Goal: Task Accomplishment & Management: Complete application form

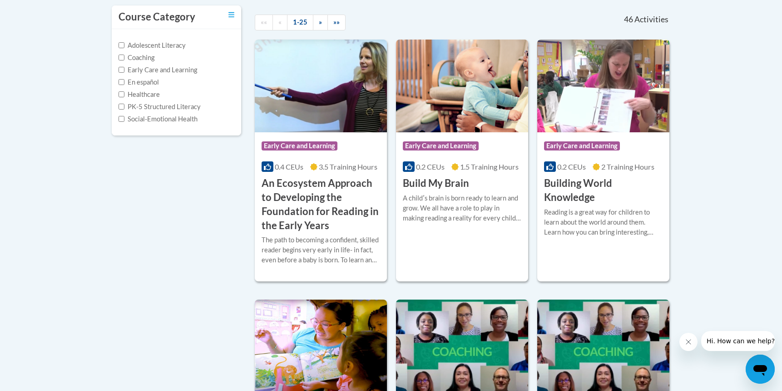
scroll to position [200, 0]
click at [470, 145] on span "Early Care and Learning" at bounding box center [441, 145] width 76 height 9
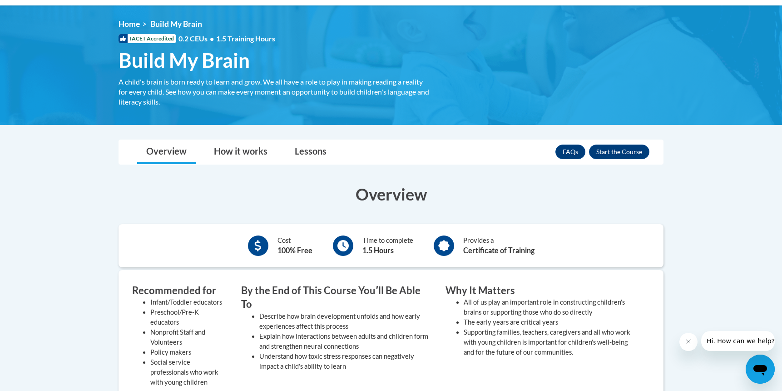
scroll to position [113, 0]
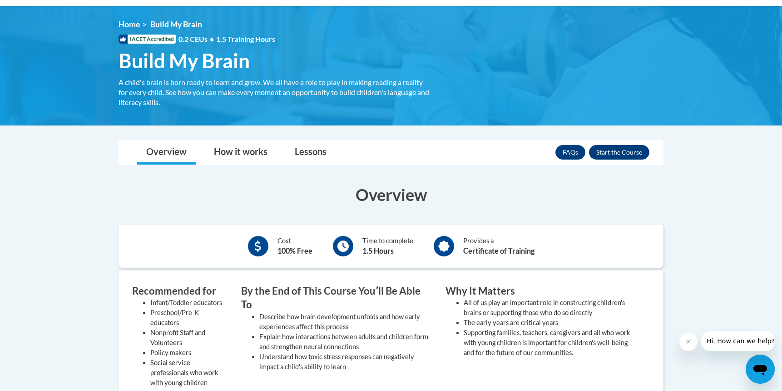
click at [598, 151] on button "Enroll" at bounding box center [619, 152] width 60 height 15
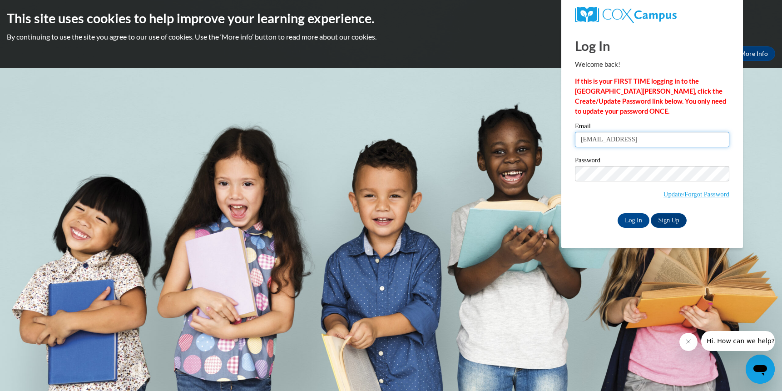
type input "wanda58Delo21@yahoo"
click at [640, 220] on input "Log In" at bounding box center [634, 220] width 32 height 15
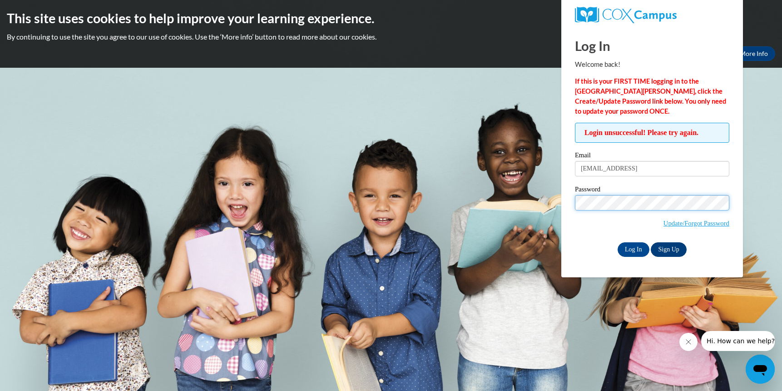
scroll to position [0, 0]
click at [674, 250] on link "Sign Up" at bounding box center [668, 249] width 35 height 15
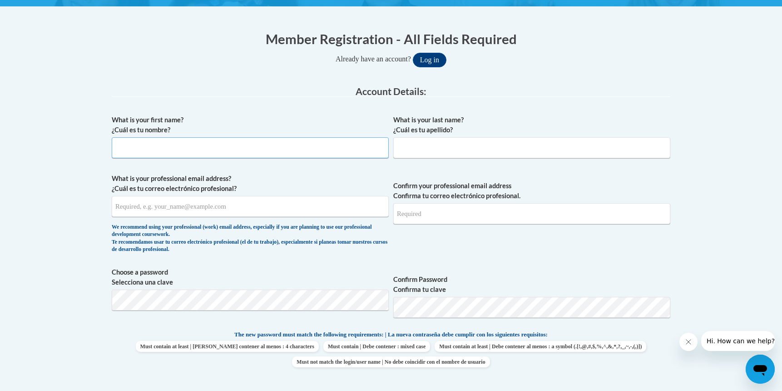
scroll to position [164, 0]
type input "Wanda"
type input "Deloach"
type input "wanda58Delo21@yahoo.com"
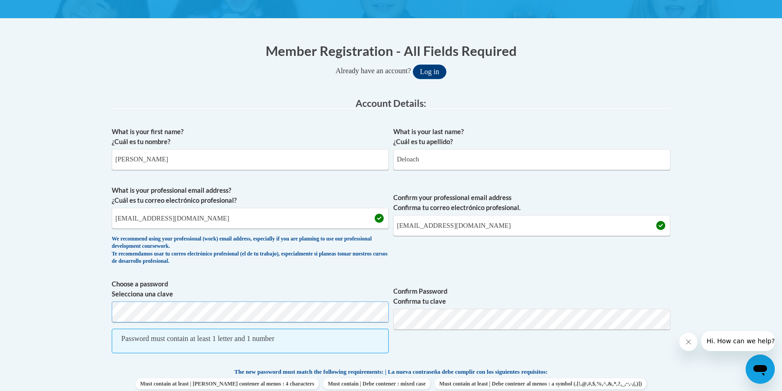
scroll to position [150, 0]
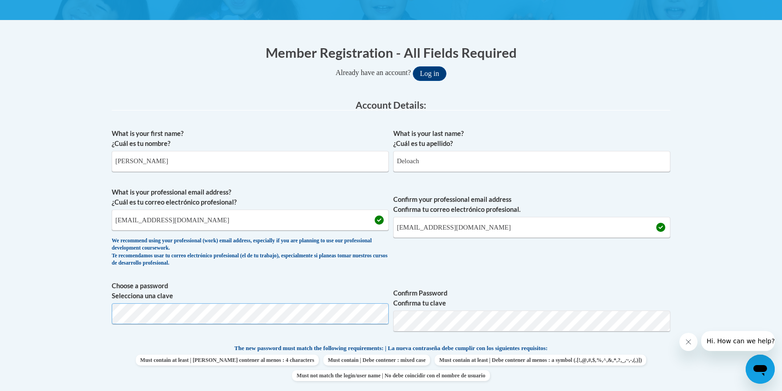
click at [433, 73] on button "Log in" at bounding box center [430, 73] width 34 height 15
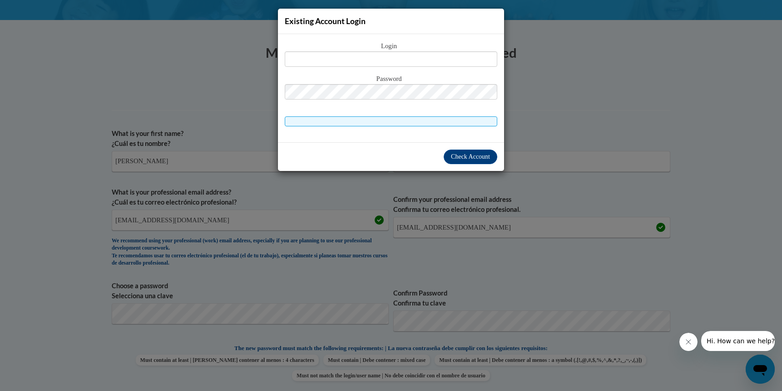
click at [138, 310] on div "Existing Account Login Login Password" at bounding box center [391, 195] width 782 height 391
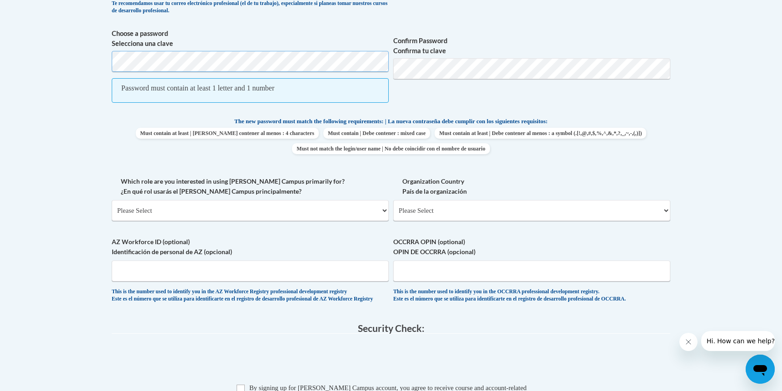
scroll to position [406, 0]
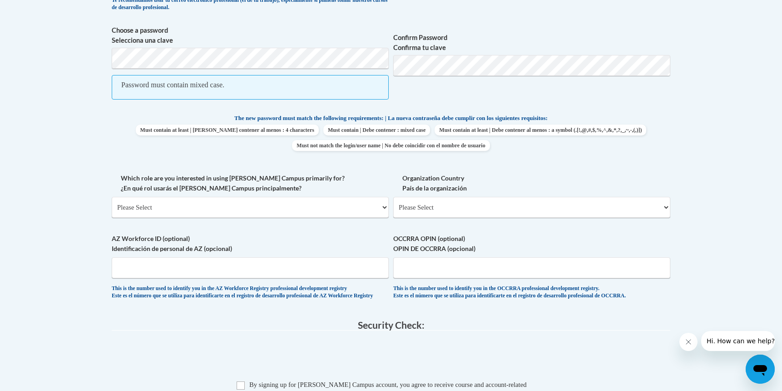
click at [528, 103] on span "Confirm Password Confirma tu clave" at bounding box center [531, 67] width 277 height 84
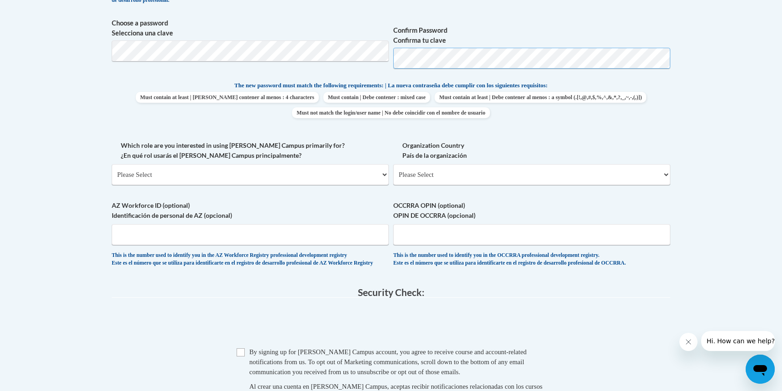
scroll to position [414, 0]
select select "fbf2d438-af2f-41f8-98f1-81c410e29de3"
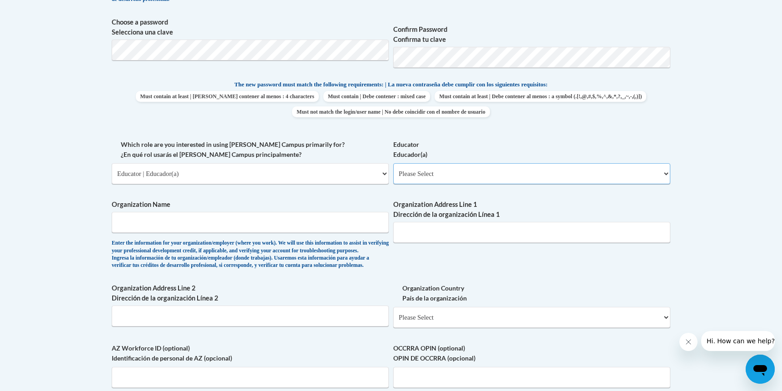
select select "5e2af403-4f2c-4e49-a02f-103e55d7b75b"
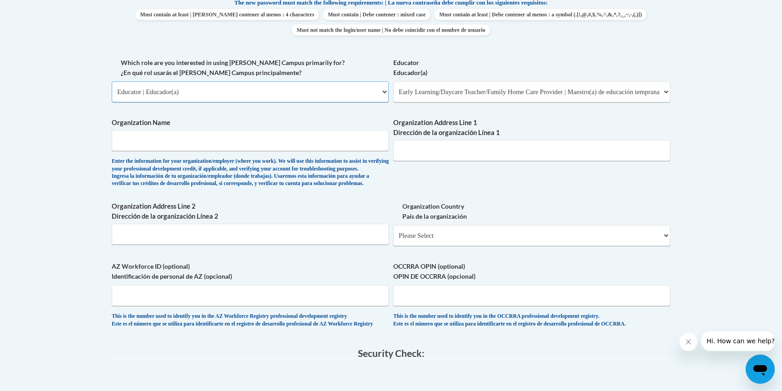
scroll to position [494, 2]
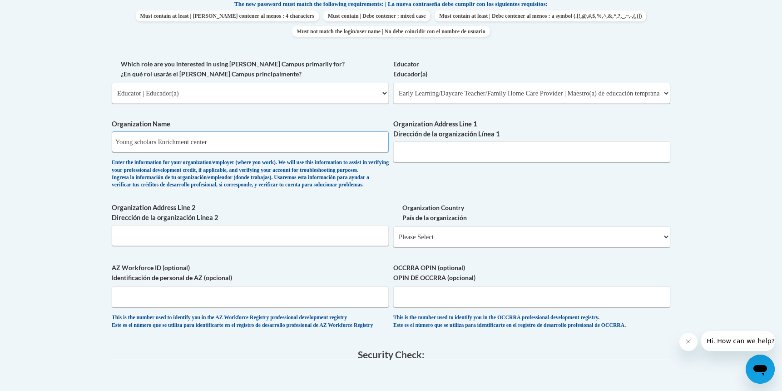
type input "Young scholars Enrichment center"
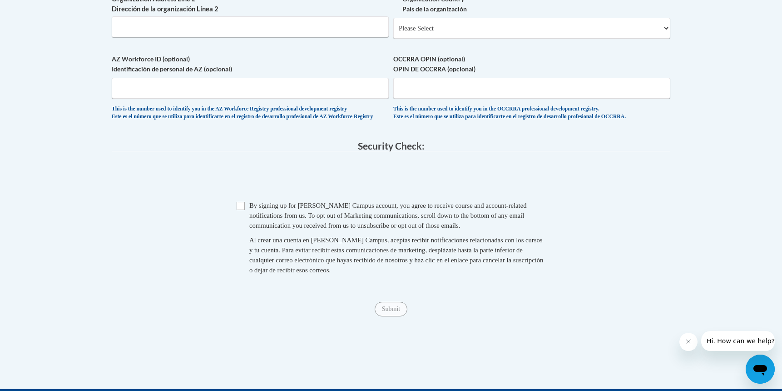
scroll to position [704, 11]
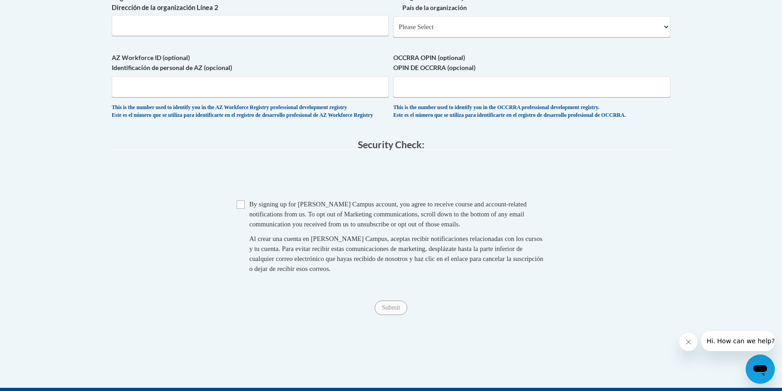
type input "5370 Sullivant Ave Galloway,OH"
click at [237, 209] on input "Checkbox" at bounding box center [241, 204] width 8 height 8
checkbox input "true"
click at [382, 315] on input "Submit" at bounding box center [391, 307] width 33 height 15
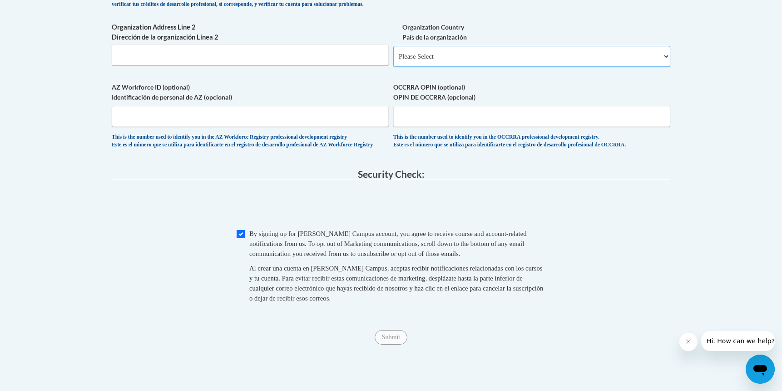
scroll to position [674, 11]
select select "ad49bcad-a171-4b2e-b99c-48b446064914"
select select
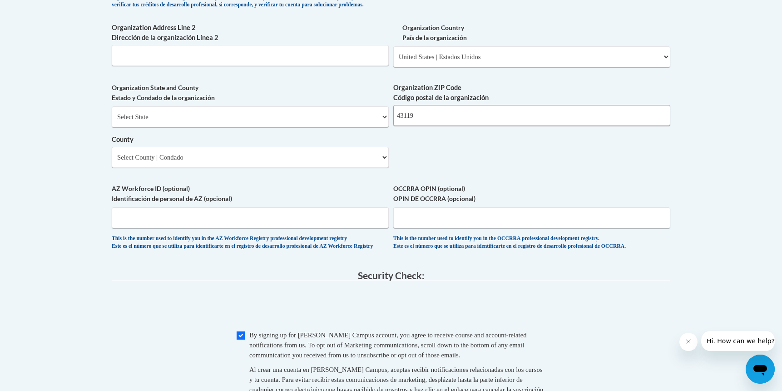
type input "43119"
select select "Ohio"
select select "Franklin"
type input "11475153"
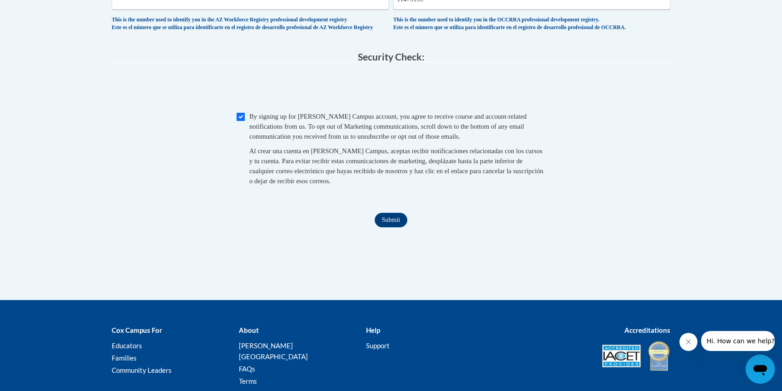
scroll to position [893, 0]
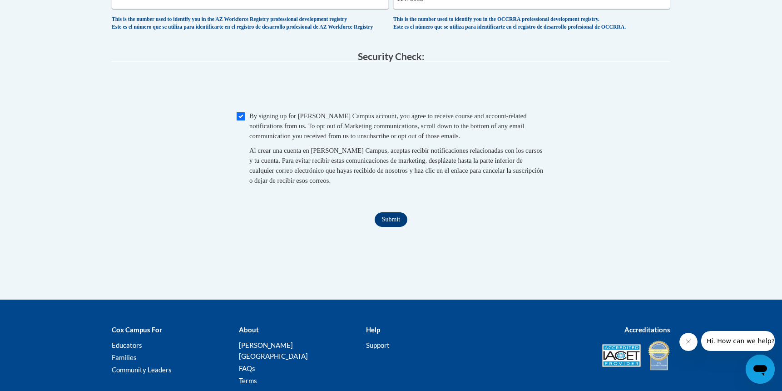
click at [391, 220] on input "Submit" at bounding box center [391, 219] width 33 height 15
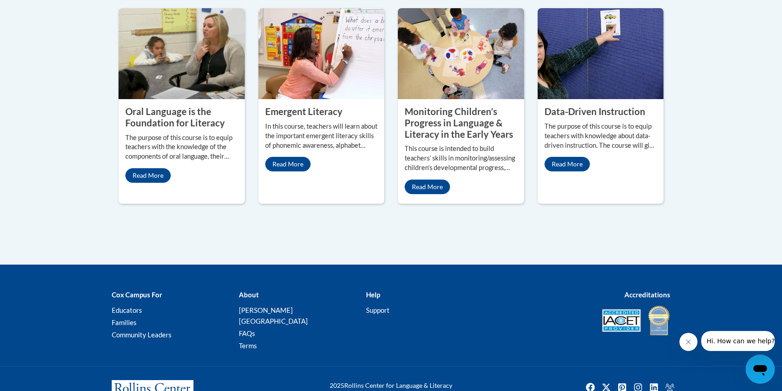
scroll to position [855, 0]
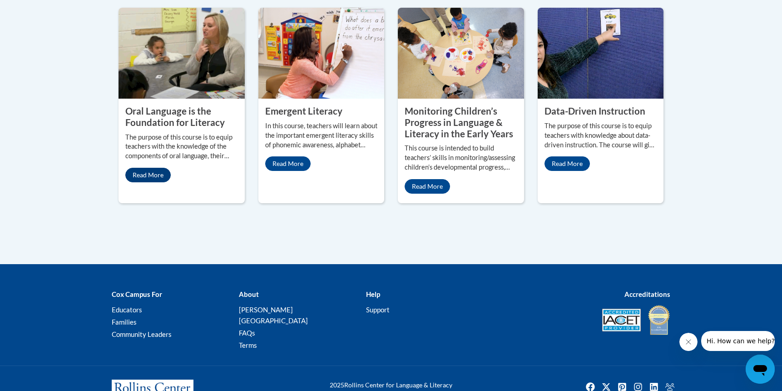
click at [154, 182] on link "Read More" at bounding box center [147, 175] width 45 height 15
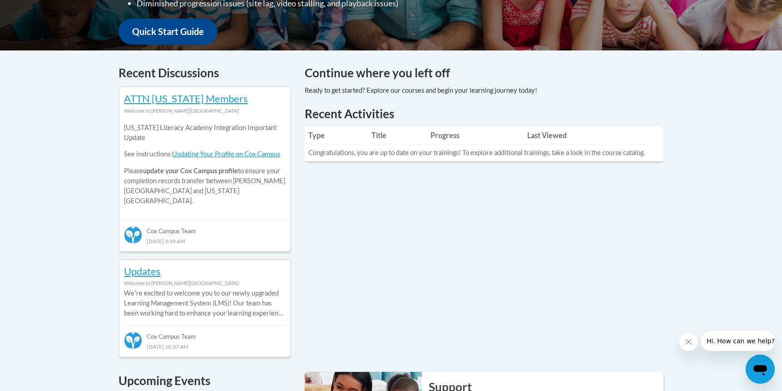
scroll to position [338, 0]
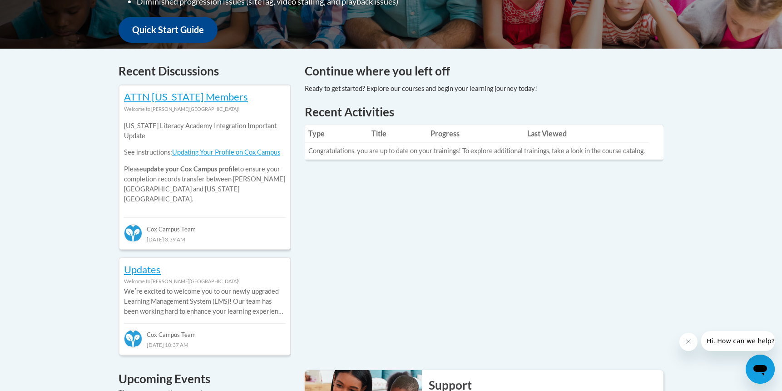
click at [547, 140] on th "Last Viewed" at bounding box center [586, 134] width 125 height 18
click at [549, 134] on th "Last Viewed" at bounding box center [586, 134] width 125 height 18
click at [525, 137] on th "Last Viewed" at bounding box center [586, 134] width 125 height 18
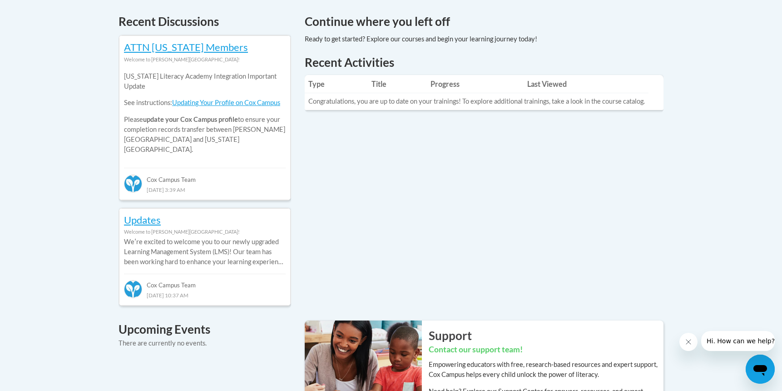
scroll to position [388, 0]
click at [257, 105] on link "Updating Your Profile on Cox Campus" at bounding box center [226, 102] width 108 height 8
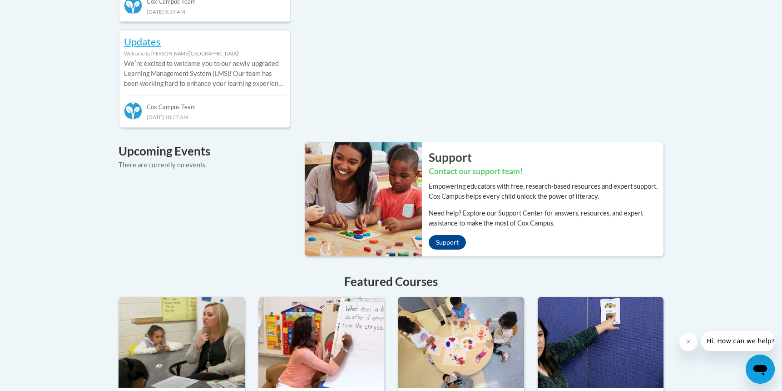
scroll to position [566, 0]
click at [435, 234] on link "Support" at bounding box center [447, 241] width 37 height 15
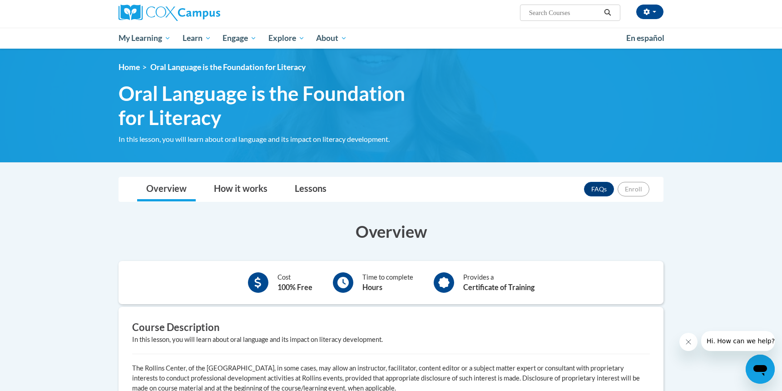
scroll to position [73, 0]
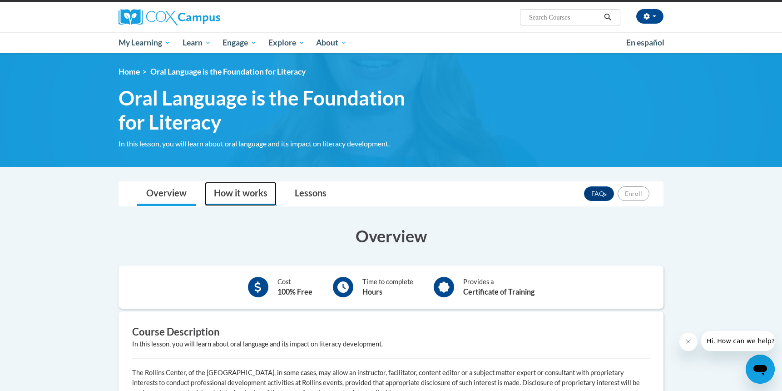
click at [241, 193] on link "How it works" at bounding box center [241, 194] width 72 height 24
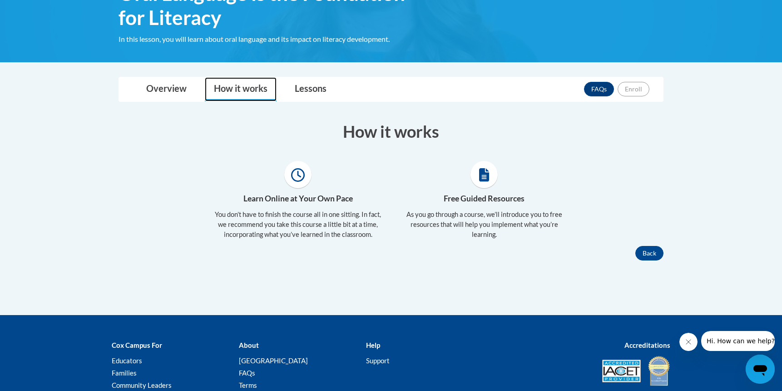
scroll to position [174, 0]
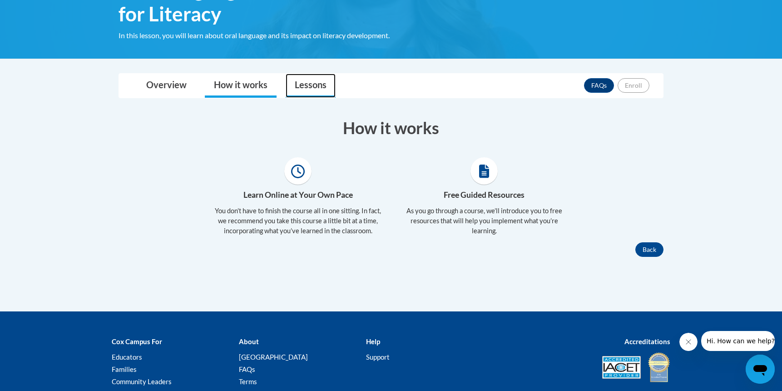
click at [308, 85] on link "Lessons" at bounding box center [311, 86] width 50 height 24
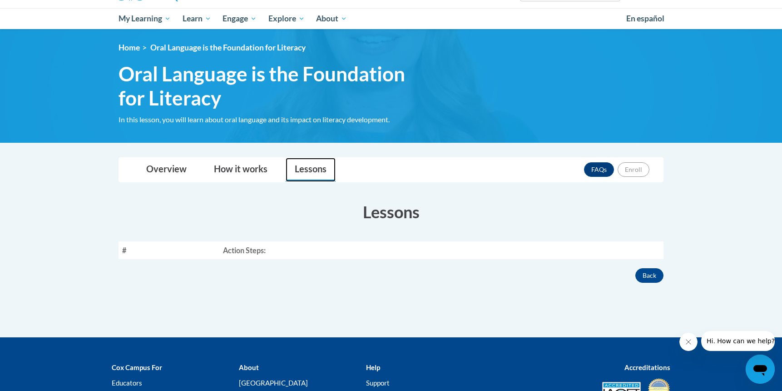
scroll to position [88, 0]
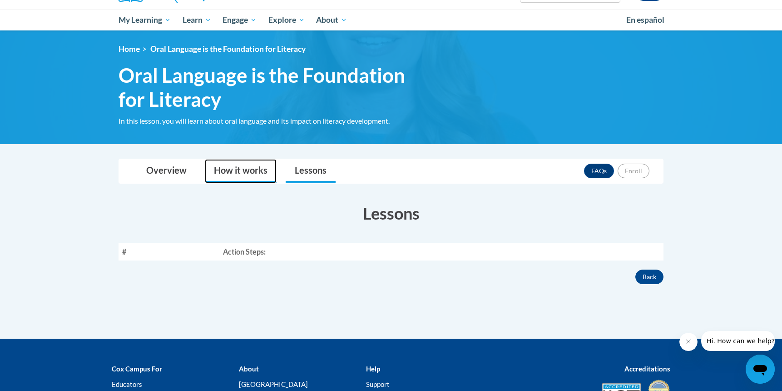
click at [241, 171] on link "How it works" at bounding box center [241, 171] width 72 height 24
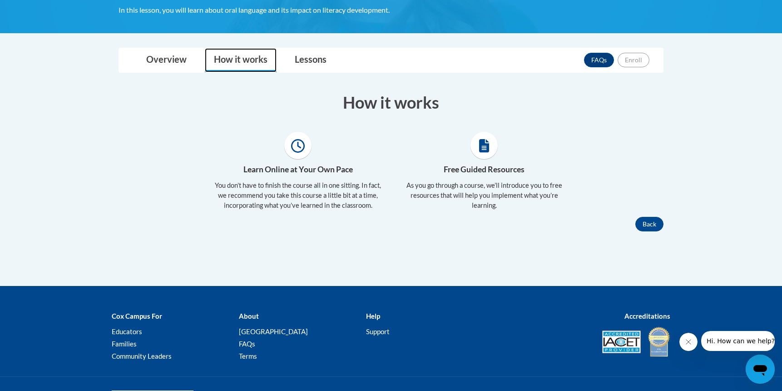
scroll to position [200, 0]
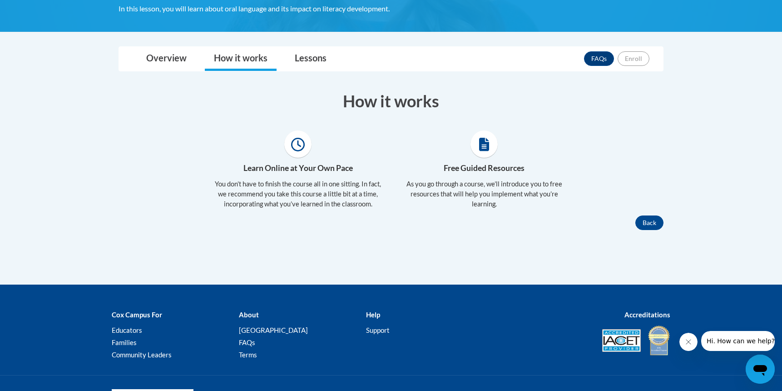
click at [299, 144] on icon at bounding box center [298, 145] width 14 height 14
click at [653, 224] on button "Back" at bounding box center [650, 222] width 28 height 15
